Goal: Task Accomplishment & Management: Manage account settings

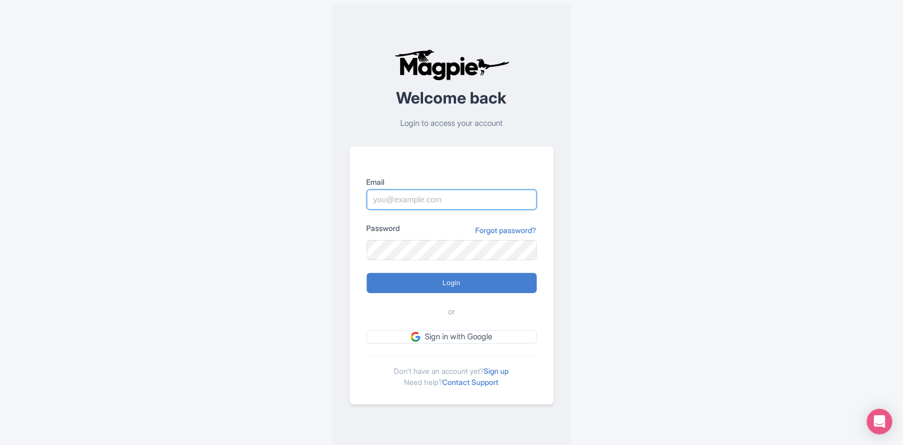
click at [438, 198] on input "Email" at bounding box center [452, 200] width 170 height 20
type input "[EMAIL_ADDRESS][DOMAIN_NAME]"
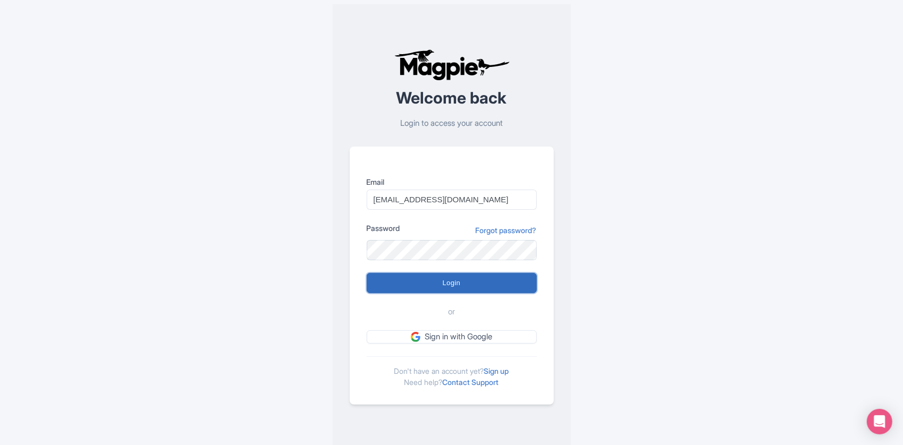
click at [390, 282] on input "Login" at bounding box center [452, 283] width 170 height 20
type input "Logging in..."
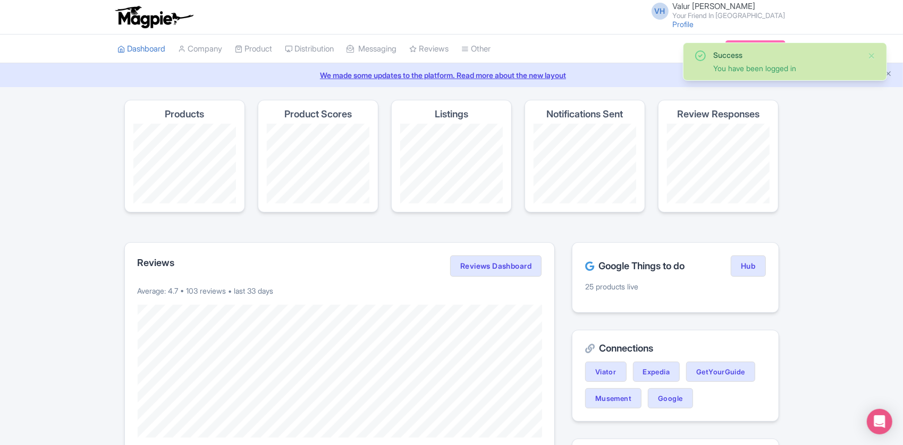
click at [698, 16] on small "Your Friend In [GEOGRAPHIC_DATA]" at bounding box center [729, 15] width 113 height 7
click at [694, 23] on link "Profile" at bounding box center [683, 24] width 21 height 9
